Goal: Check status: Check status

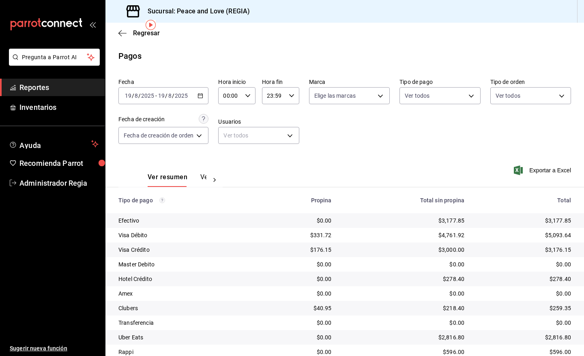
scroll to position [31, 0]
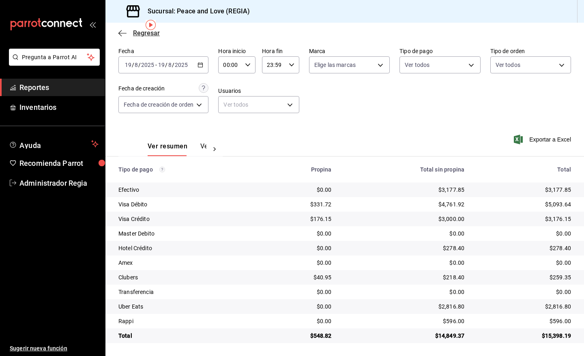
click at [142, 32] on span "Regresar" at bounding box center [146, 33] width 27 height 8
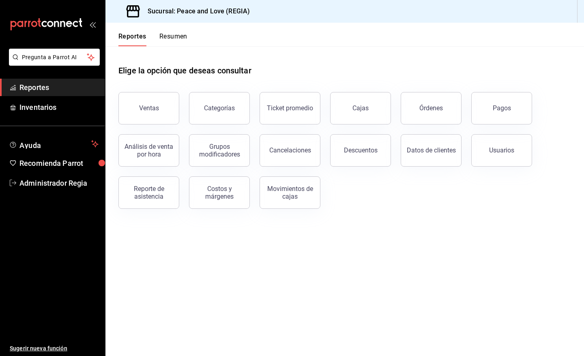
click at [455, 123] on div "Órdenes" at bounding box center [426, 103] width 71 height 42
drag, startPoint x: 448, startPoint y: 119, endPoint x: 424, endPoint y: 114, distance: 24.8
click at [448, 119] on button "Órdenes" at bounding box center [430, 108] width 61 height 32
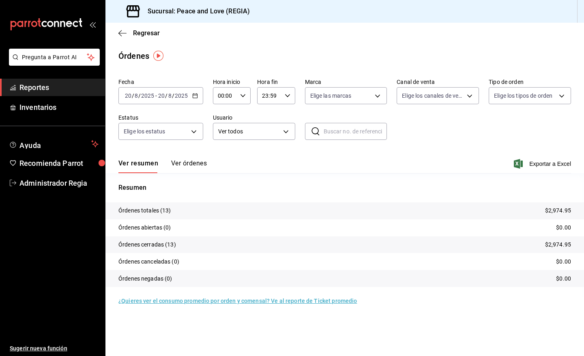
click at [193, 90] on div "[DATE] [DATE] - [DATE] [DATE]" at bounding box center [160, 95] width 85 height 17
click at [165, 134] on span "Ayer" at bounding box center [156, 138] width 63 height 9
click at [128, 33] on span "Regresar" at bounding box center [138, 33] width 41 height 8
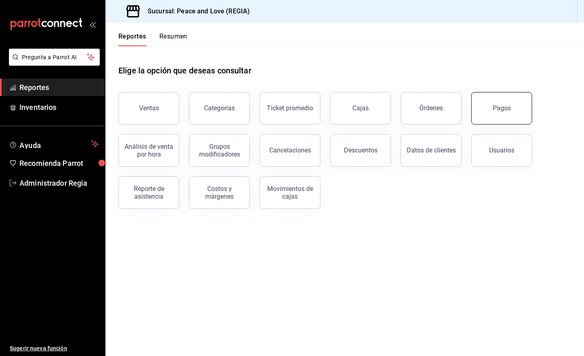
click at [479, 105] on button "Pagos" at bounding box center [501, 108] width 61 height 32
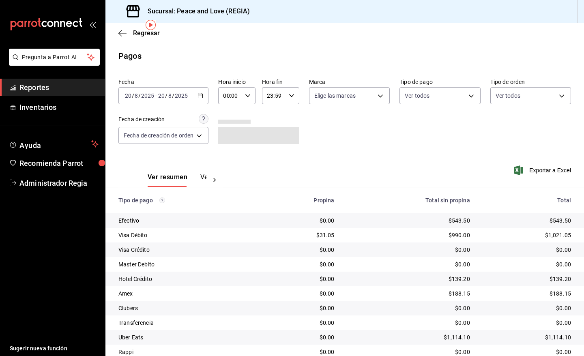
scroll to position [31, 0]
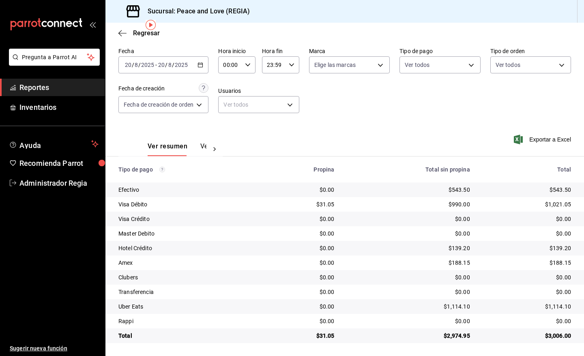
click at [207, 67] on div "[DATE] [DATE] - [DATE] [DATE]" at bounding box center [163, 64] width 90 height 17
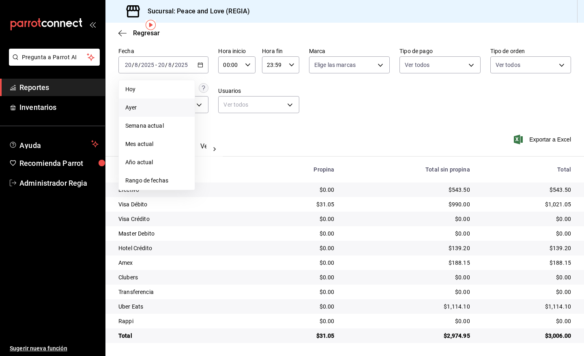
click at [169, 105] on span "Ayer" at bounding box center [156, 107] width 63 height 9
